Goal: Transaction & Acquisition: Purchase product/service

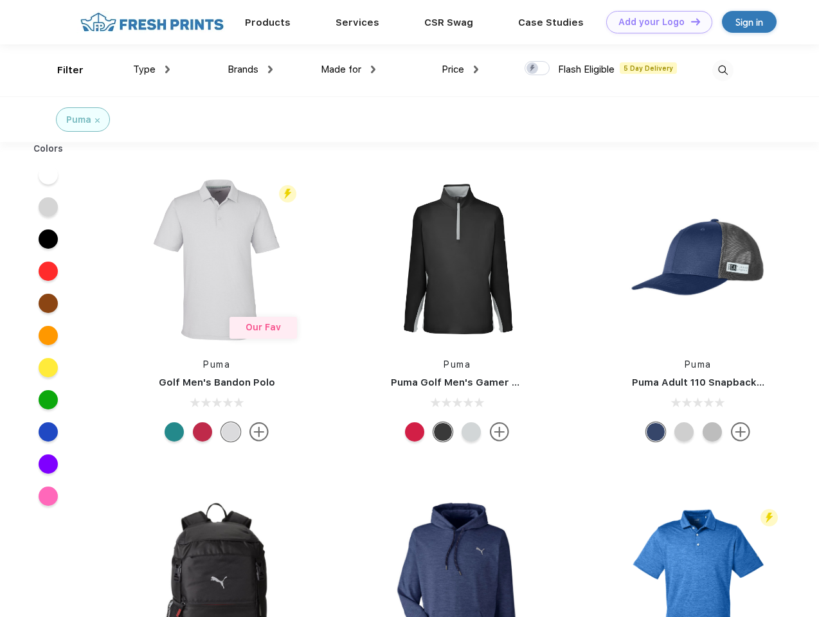
click at [654, 22] on link "Add your Logo Design Tool" at bounding box center [659, 22] width 106 height 22
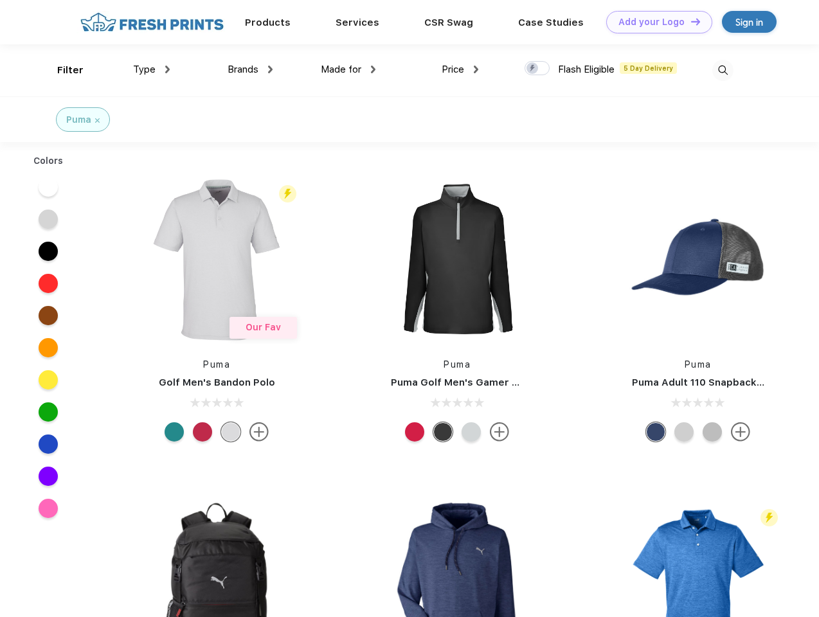
click at [0, 0] on div "Design Tool" at bounding box center [0, 0] width 0 height 0
click at [690, 21] on link "Add your Logo Design Tool" at bounding box center [659, 22] width 106 height 22
click at [62, 70] on div "Filter" at bounding box center [70, 70] width 26 height 15
click at [152, 69] on span "Type" at bounding box center [144, 70] width 22 height 12
click at [250, 69] on span "Brands" at bounding box center [243, 70] width 31 height 12
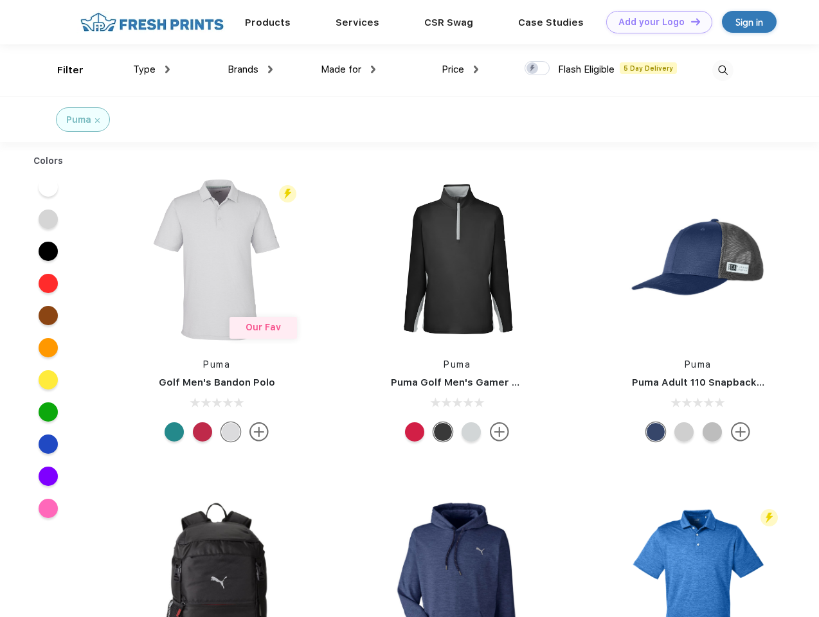
click at [348, 69] on span "Made for" at bounding box center [341, 70] width 40 height 12
click at [460, 69] on span "Price" at bounding box center [453, 70] width 22 height 12
click at [537, 69] on div at bounding box center [536, 68] width 25 height 14
click at [533, 69] on input "checkbox" at bounding box center [528, 64] width 8 height 8
click at [722, 70] on img at bounding box center [722, 70] width 21 height 21
